Goal: Task Accomplishment & Management: Manage account settings

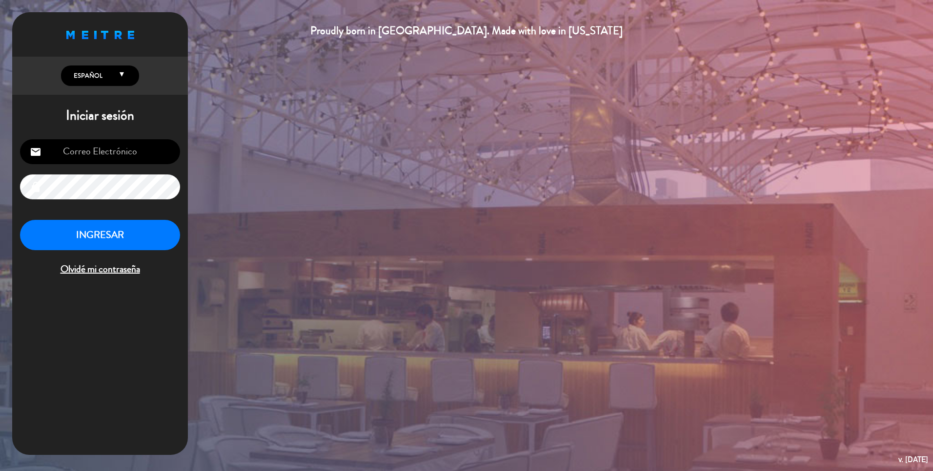
type input "[EMAIL_ADDRESS][DOMAIN_NAME]"
click at [121, 245] on button "INGRESAR" at bounding box center [100, 235] width 160 height 31
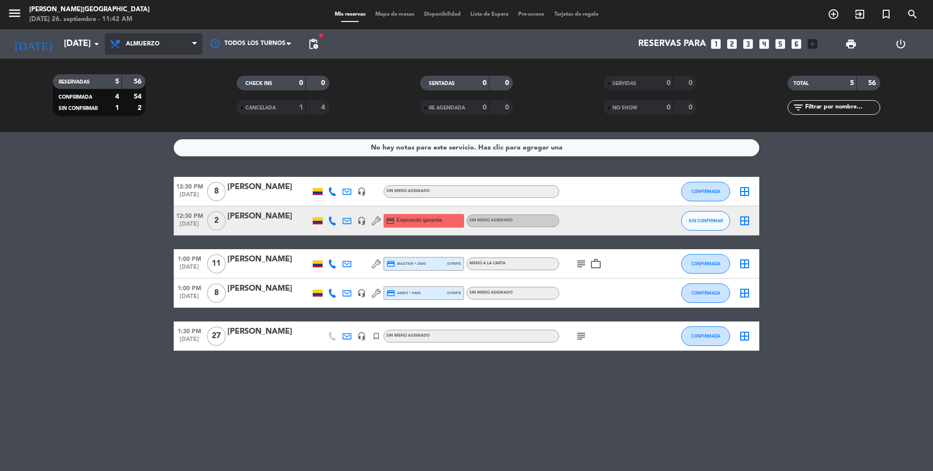
click at [158, 43] on span "Almuerzo" at bounding box center [143, 44] width 34 height 7
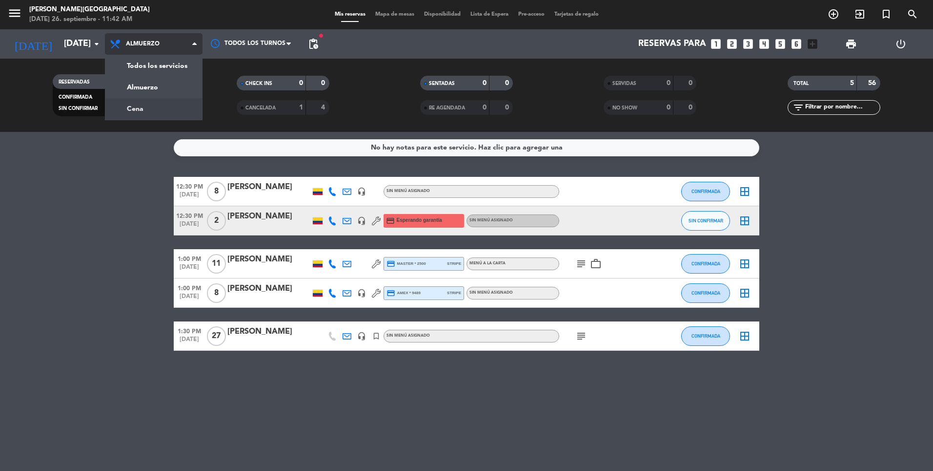
click at [148, 109] on div "menu [PERSON_NAME][GEOGRAPHIC_DATA][DATE] 26. septiembre - 11:42 AM Mis reserva…" at bounding box center [466, 66] width 933 height 132
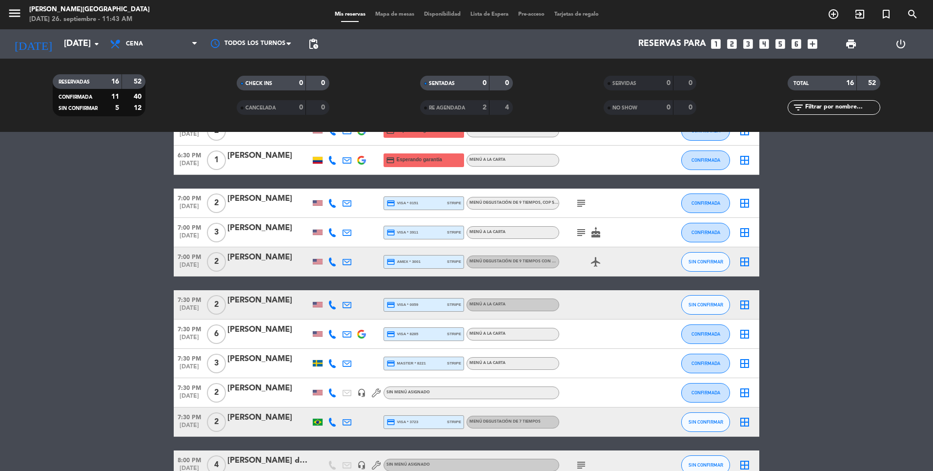
scroll to position [98, 0]
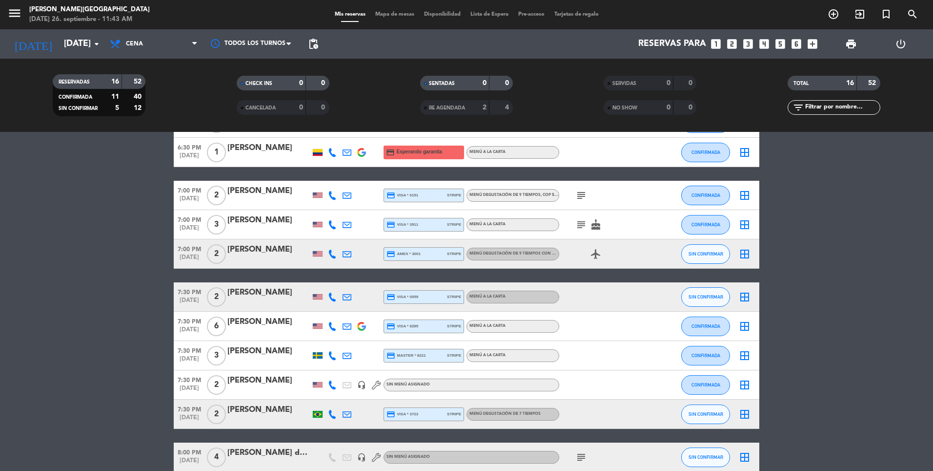
click at [259, 291] on div "[PERSON_NAME]" at bounding box center [268, 292] width 83 height 13
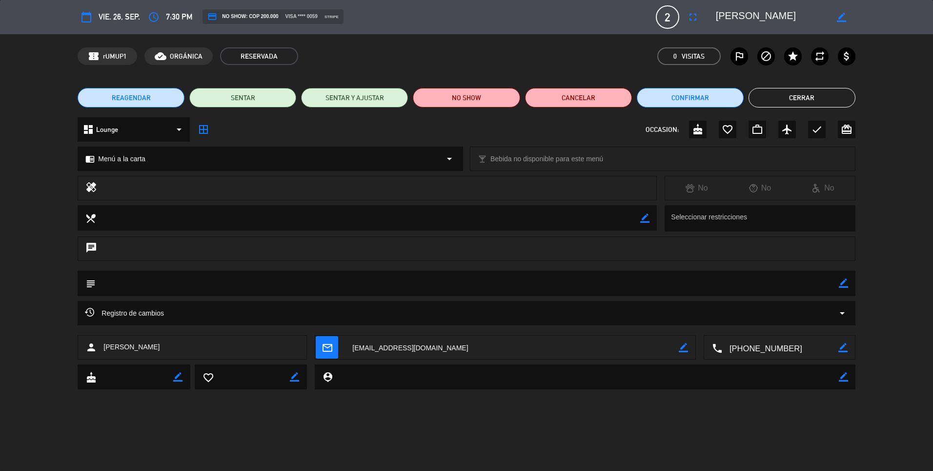
click at [842, 283] on icon "border_color" at bounding box center [843, 282] width 9 height 9
click at [728, 283] on textarea at bounding box center [467, 282] width 743 height 25
click at [807, 285] on textarea at bounding box center [467, 282] width 743 height 25
click at [721, 279] on textarea at bounding box center [467, 282] width 743 height 25
type textarea "desean ubicarse en salon con aire"
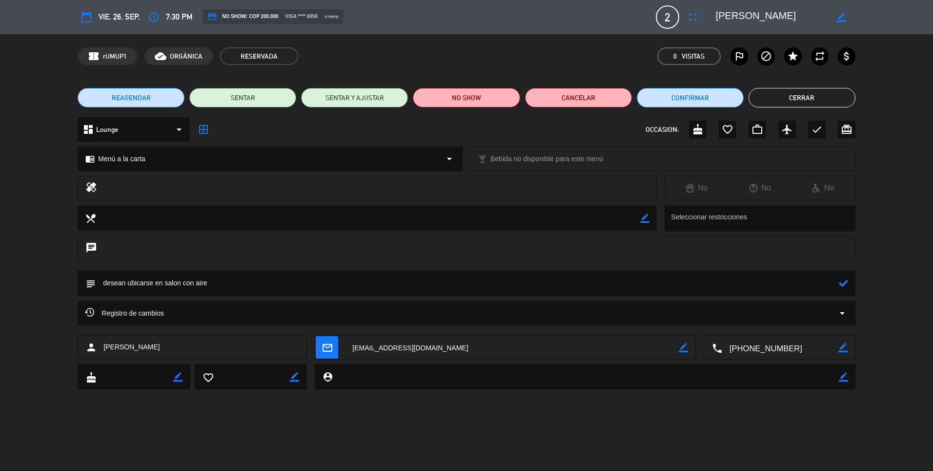
click at [843, 285] on icon at bounding box center [843, 282] width 9 height 9
click at [837, 100] on button "Cerrar" at bounding box center [802, 98] width 107 height 20
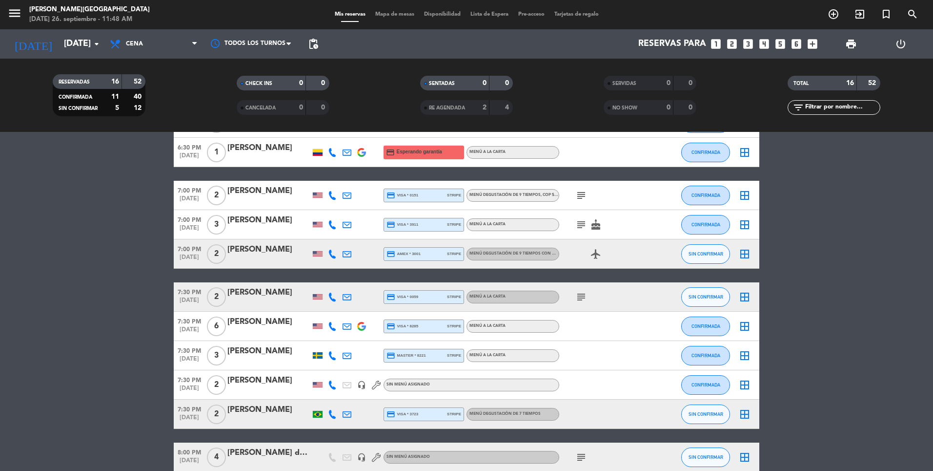
click at [578, 204] on div "subject" at bounding box center [603, 195] width 88 height 29
click at [584, 193] on icon "subject" at bounding box center [581, 195] width 12 height 12
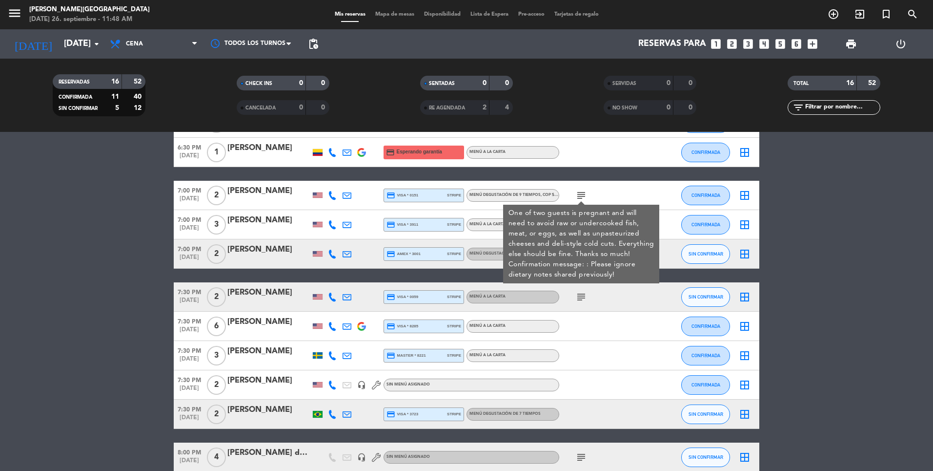
click at [575, 298] on icon "subject" at bounding box center [581, 297] width 12 height 12
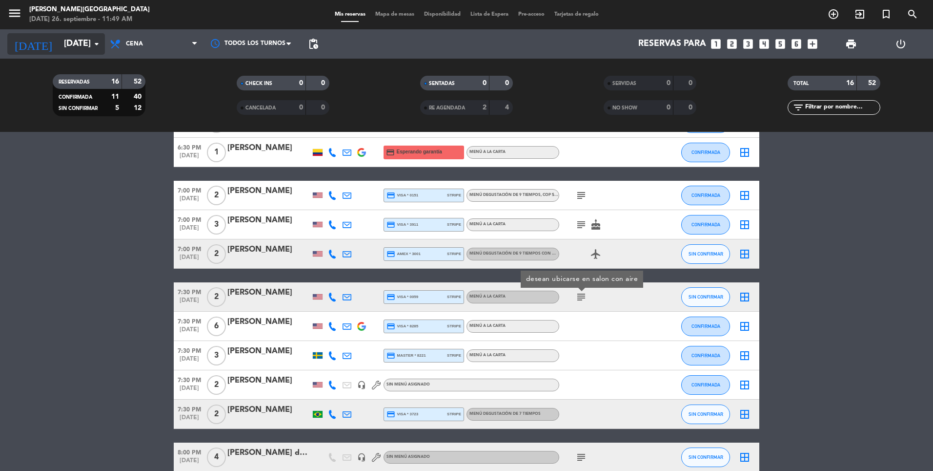
click at [76, 46] on input "[DATE]" at bounding box center [115, 44] width 113 height 20
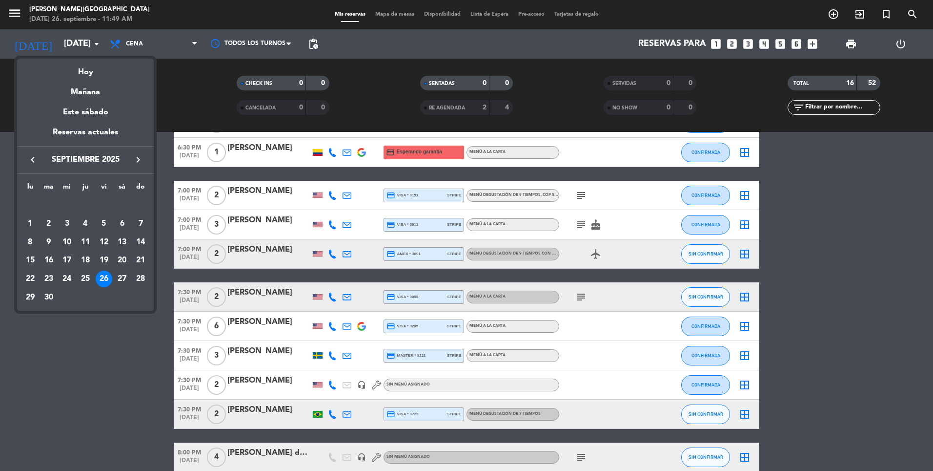
click at [143, 45] on div at bounding box center [466, 235] width 933 height 471
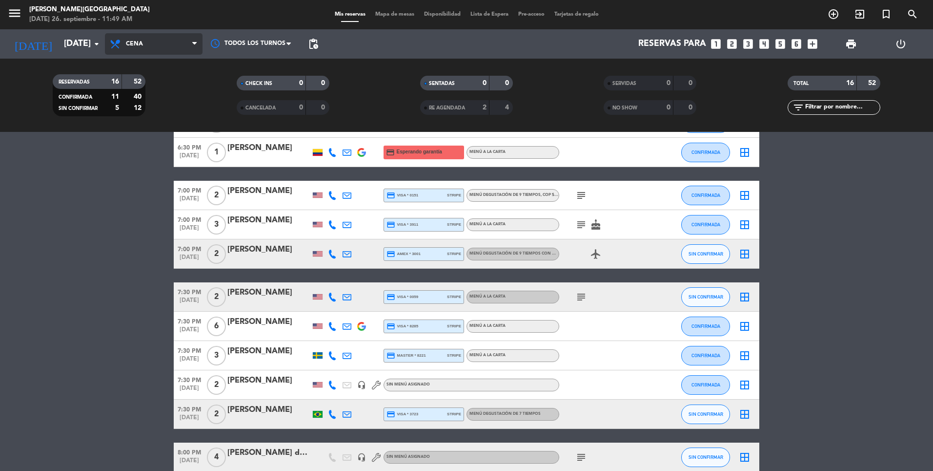
click at [137, 48] on span "Cena" at bounding box center [154, 43] width 98 height 21
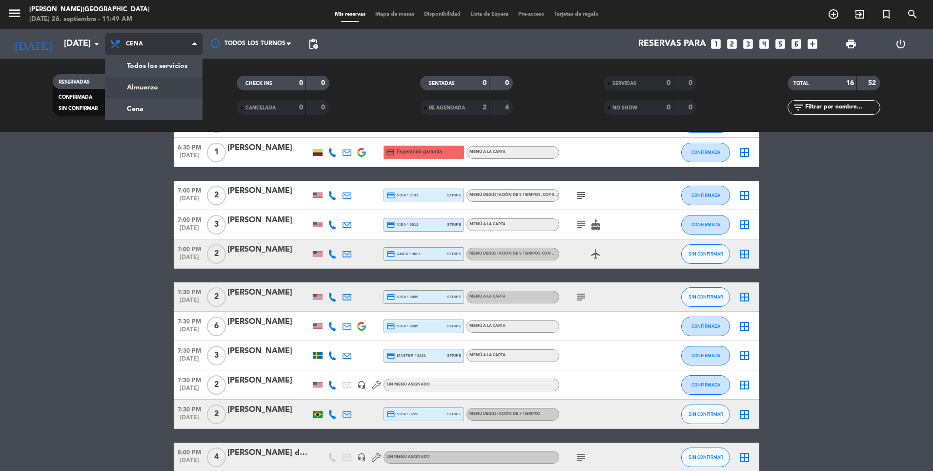
click at [148, 83] on div "menu [PERSON_NAME][GEOGRAPHIC_DATA][DATE] 26. septiembre - 11:49 AM Mis reserva…" at bounding box center [466, 66] width 933 height 132
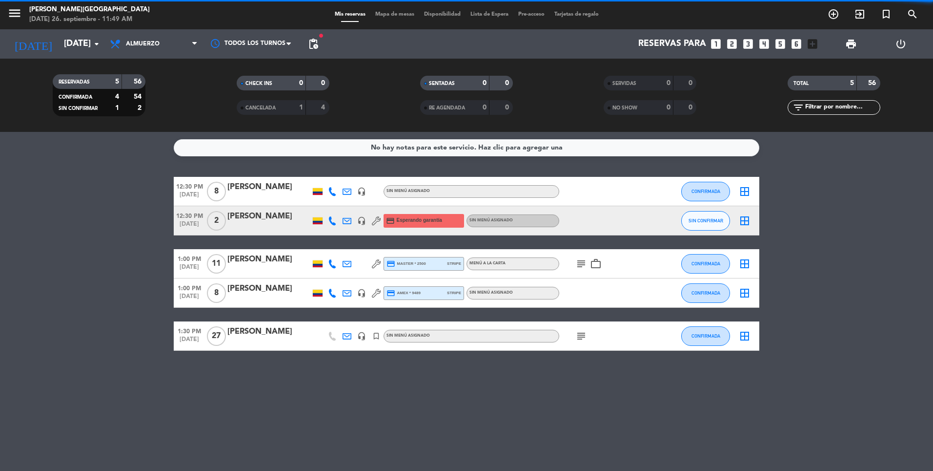
scroll to position [0, 0]
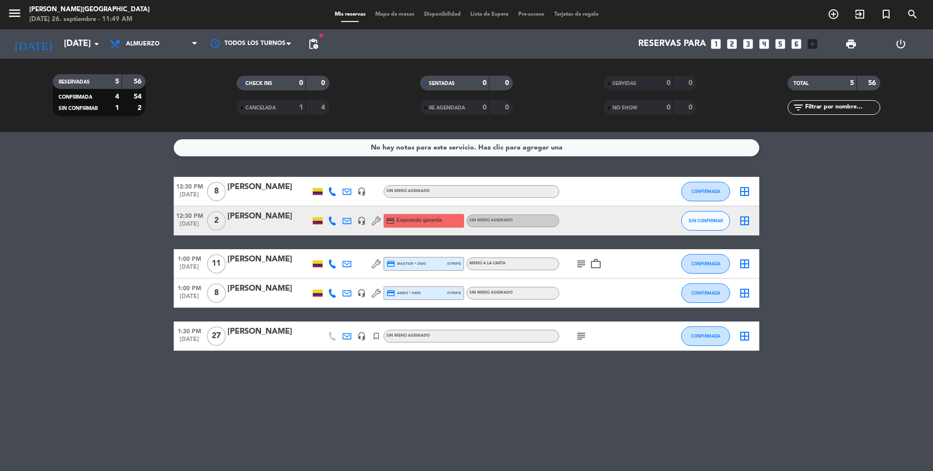
click at [271, 208] on div "12:30 PM [DATE] 2 [PERSON_NAME] headset_mic credit_card Esperando garantía Sin …" at bounding box center [467, 220] width 586 height 29
click at [258, 218] on div "[PERSON_NAME]" at bounding box center [268, 216] width 83 height 13
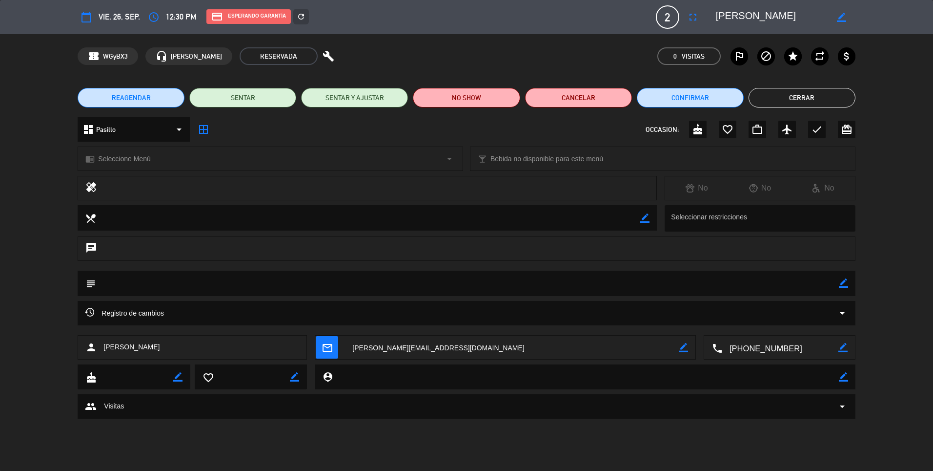
click at [149, 13] on icon "access_time" at bounding box center [154, 17] width 12 height 12
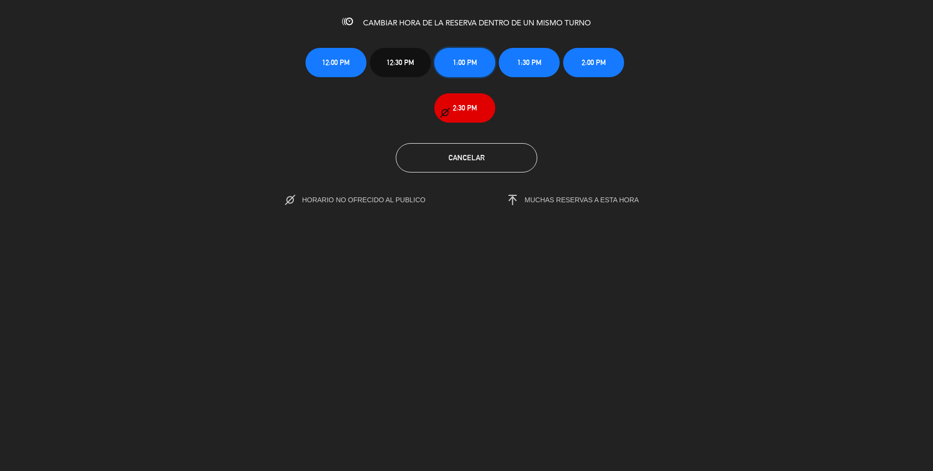
click at [458, 69] on button "1:00 PM" at bounding box center [464, 62] width 61 height 29
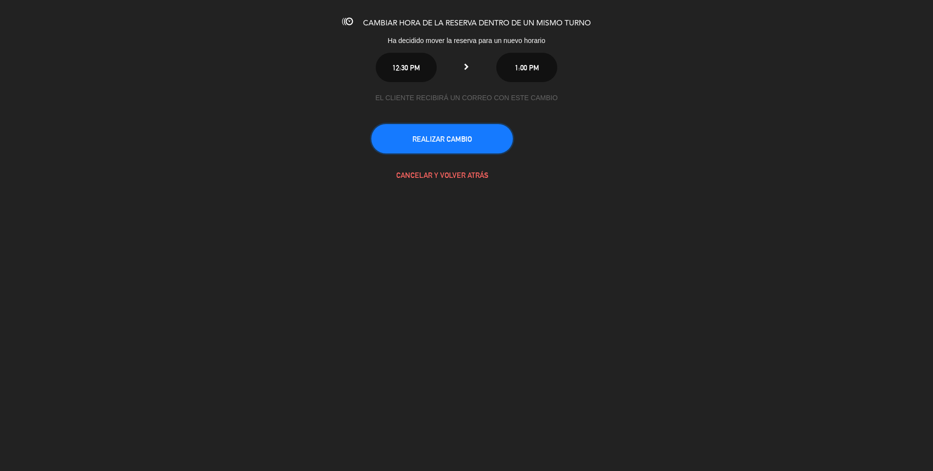
click at [460, 142] on button "REALIZAR CAMBIO" at bounding box center [442, 138] width 142 height 29
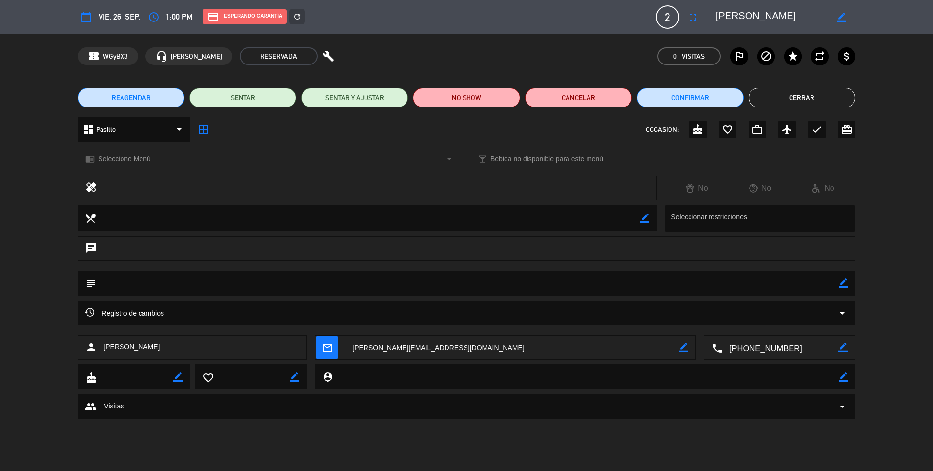
click at [784, 95] on button "Cerrar" at bounding box center [802, 98] width 107 height 20
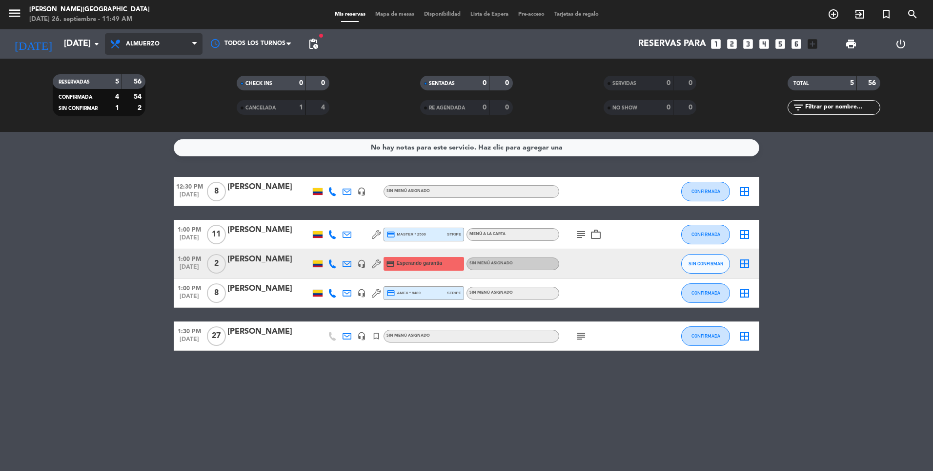
drag, startPoint x: 159, startPoint y: 45, endPoint x: 146, endPoint y: 57, distance: 17.3
click at [156, 44] on span "Almuerzo" at bounding box center [143, 44] width 34 height 7
click at [140, 112] on div "menu [PERSON_NAME][GEOGRAPHIC_DATA][DATE] 26. septiembre - 11:49 AM Mis reserva…" at bounding box center [466, 66] width 933 height 132
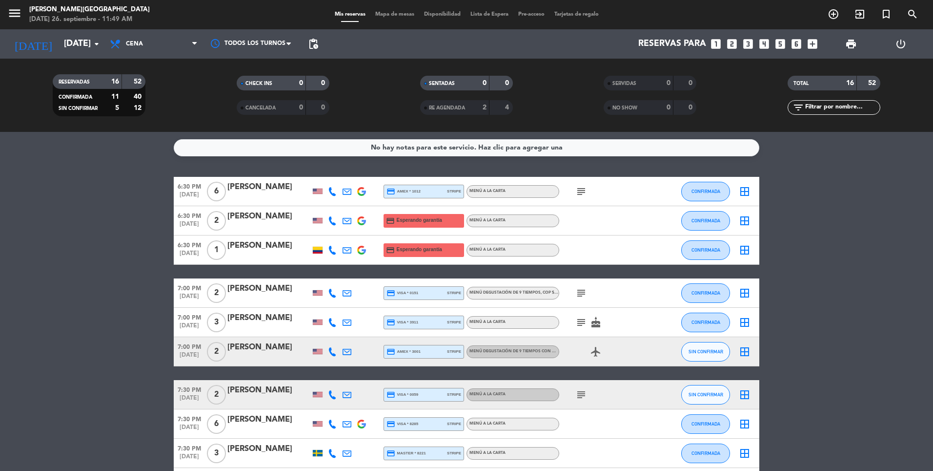
scroll to position [49, 0]
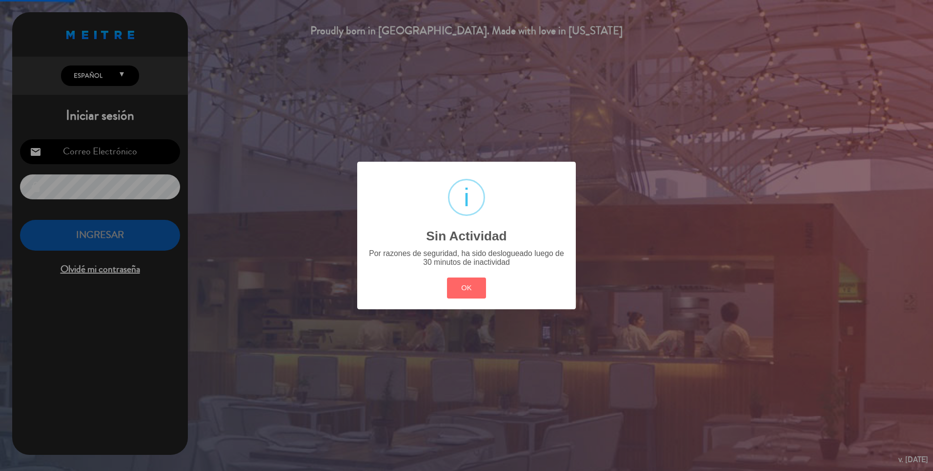
type input "[EMAIL_ADDRESS][DOMAIN_NAME]"
